Goal: Find specific page/section: Find specific page/section

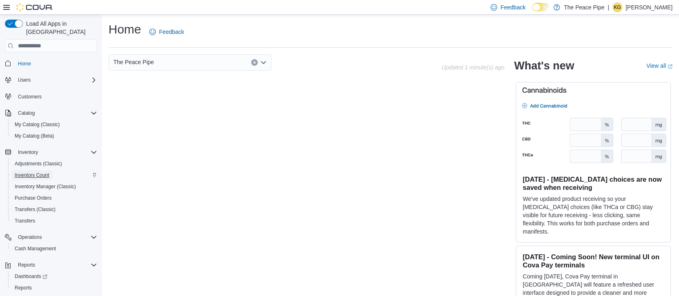
click at [29, 172] on span "Inventory Count" at bounding box center [32, 175] width 35 height 7
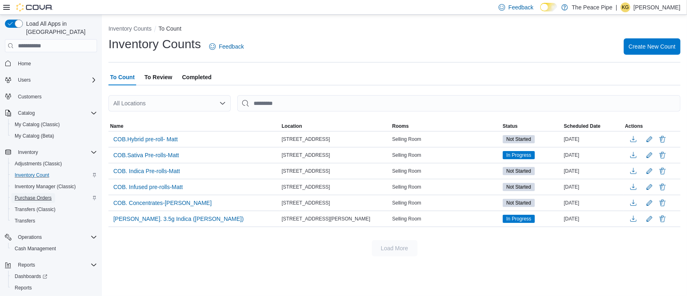
click at [36, 195] on span "Purchase Orders" at bounding box center [33, 198] width 37 height 7
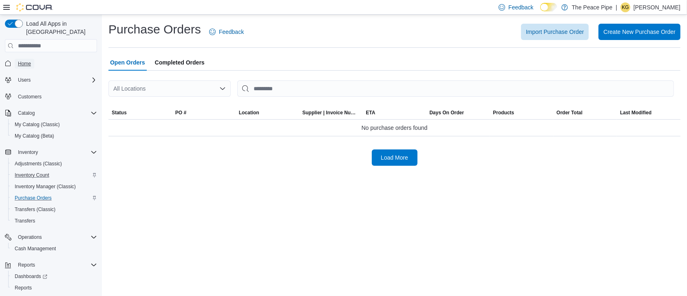
click at [21, 60] on span "Home" at bounding box center [24, 63] width 13 height 7
